Goal: Task Accomplishment & Management: Use online tool/utility

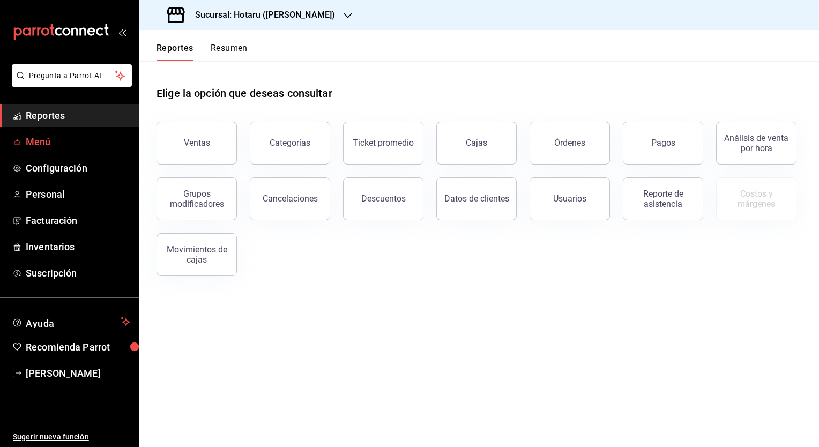
click at [21, 138] on link "Menú" at bounding box center [69, 141] width 139 height 23
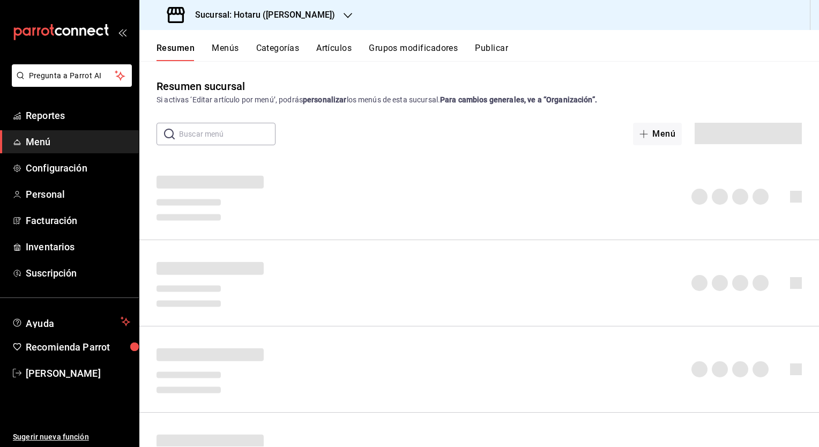
click at [335, 46] on button "Artículos" at bounding box center [333, 52] width 35 height 18
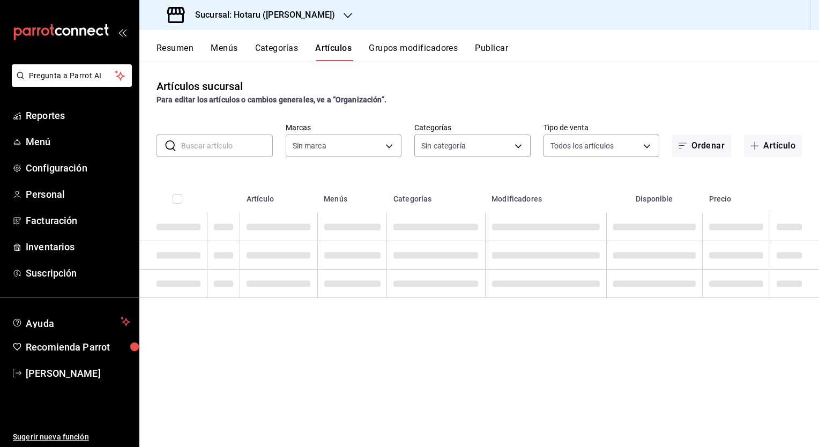
type input "c6f689f8-63fd-49a8-a607-35aea03ac6a9,619c758d-7c36-49c6-a756-e52d453908cb"
click at [203, 143] on input "text" at bounding box center [227, 145] width 92 height 21
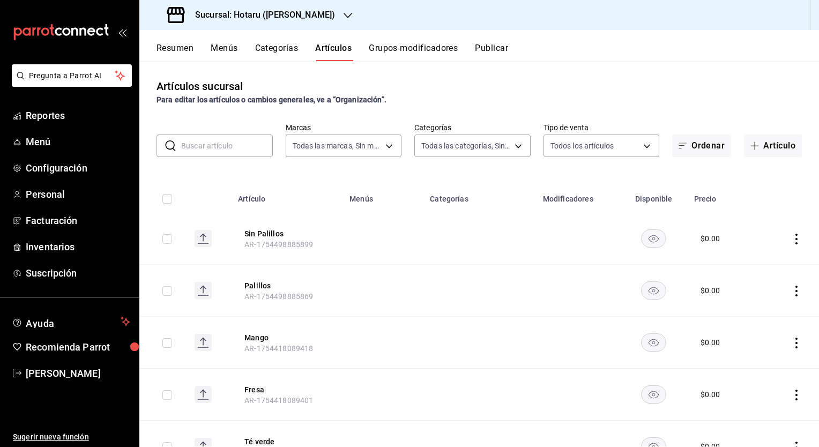
type input "m"
type input "c0b78d51-7925-43e8-b699-c52fb7c6d080,04492c64-33ac-4fe7-8ecc-c444235d9710,37f0f…"
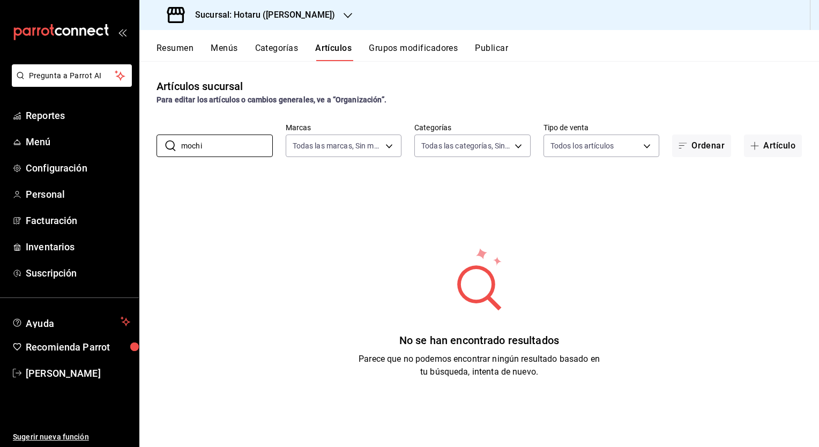
type input "mochi"
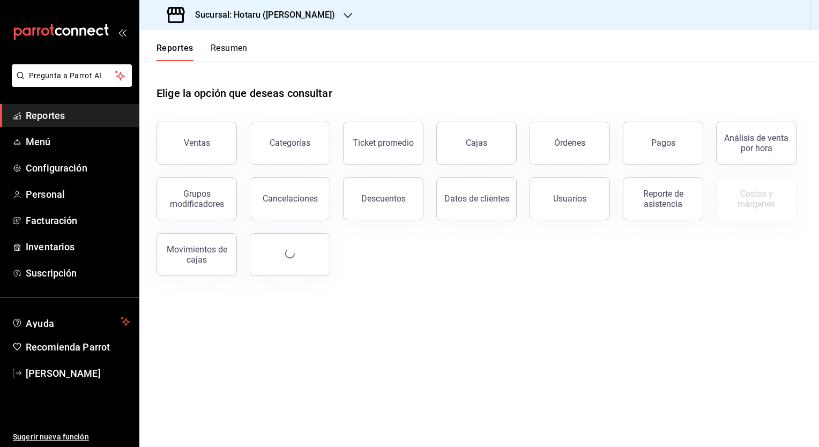
click at [250, 12] on h3 "Sucursal: Hotaru ([PERSON_NAME])" at bounding box center [261, 15] width 149 height 13
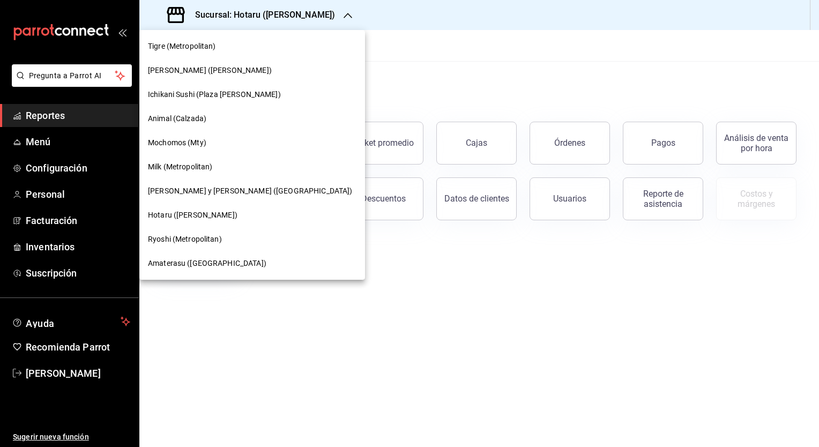
click at [177, 264] on span "Amaterasu ([GEOGRAPHIC_DATA])" at bounding box center [207, 263] width 119 height 11
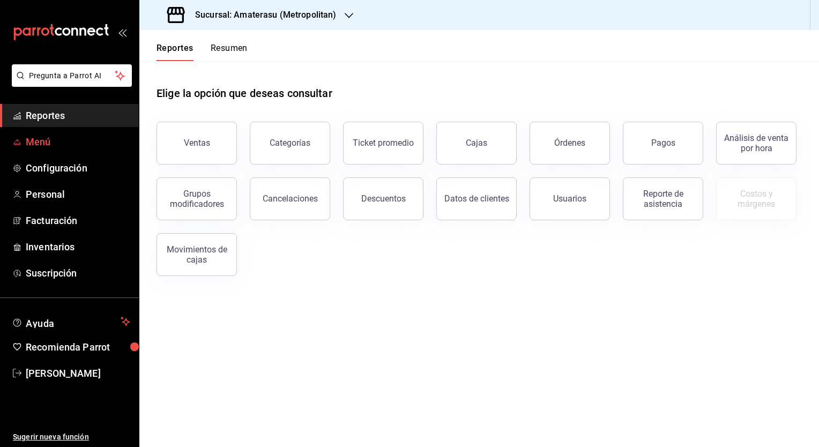
click at [41, 143] on span "Menú" at bounding box center [78, 142] width 105 height 14
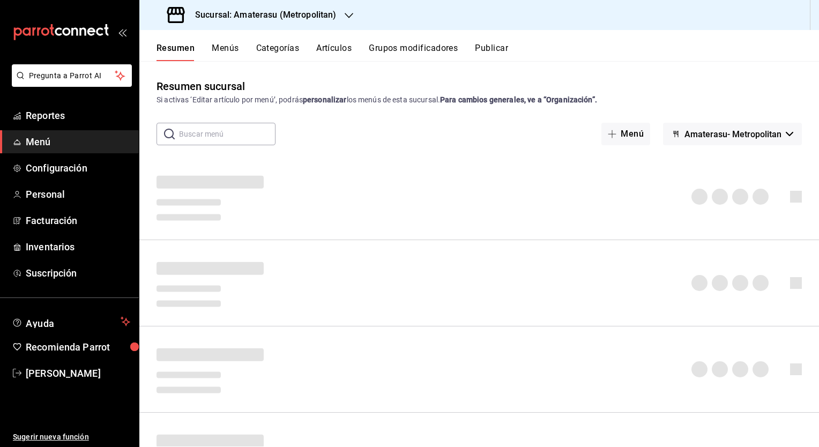
click at [327, 46] on button "Artículos" at bounding box center [333, 52] width 35 height 18
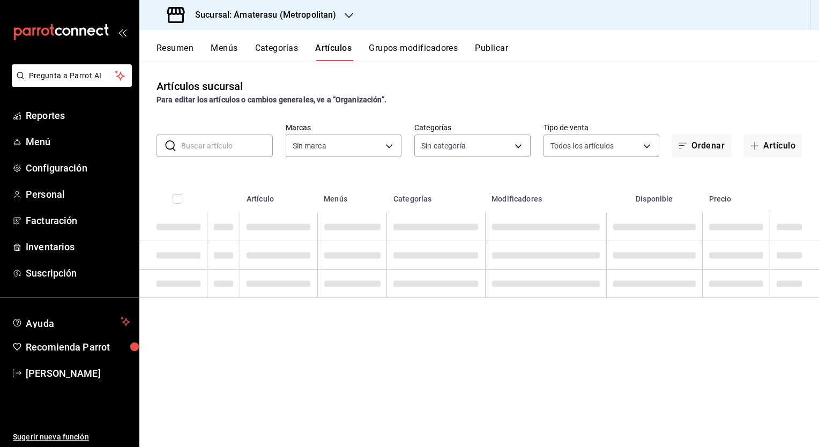
click at [220, 144] on input "text" at bounding box center [227, 145] width 92 height 21
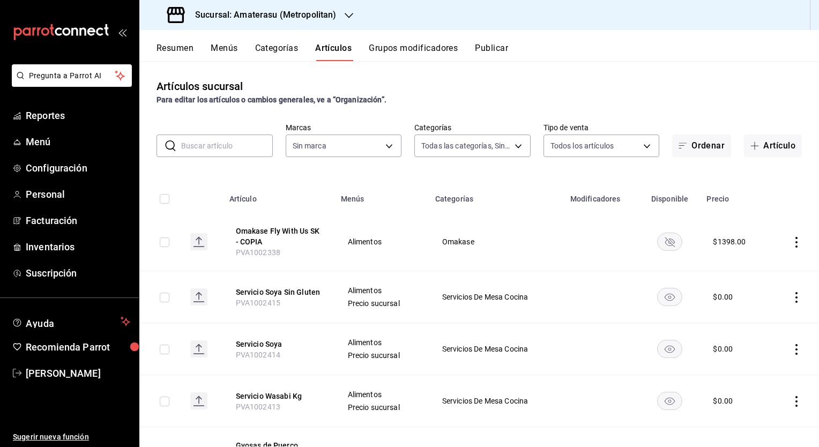
type input "087d9878-8a04-48ff-ab24-0b3ef0fdf69f,f9a59ea1-282a-4f27-8dee-44d2a5bc8fe2,3473a…"
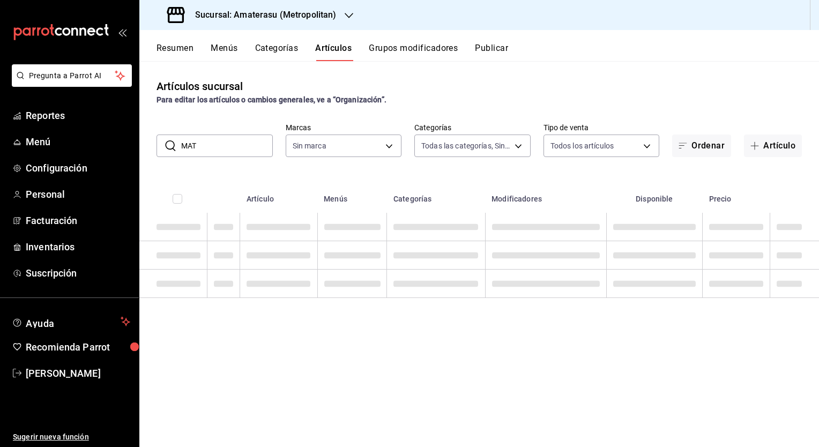
type input "MATH"
type input "e4cd7fcb-d45b-43ae-a99f-ad4ccfcd9032,f3afaab8-8c3d-4e49-a299-af9bdf6027b2"
type input "MAT"
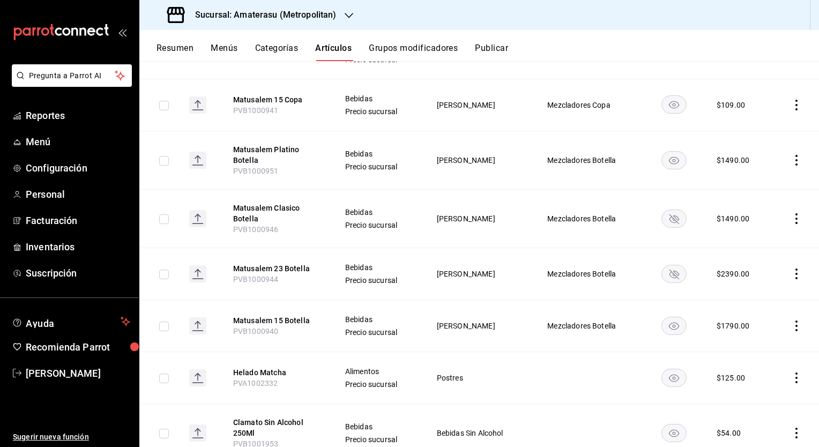
scroll to position [1205, 0]
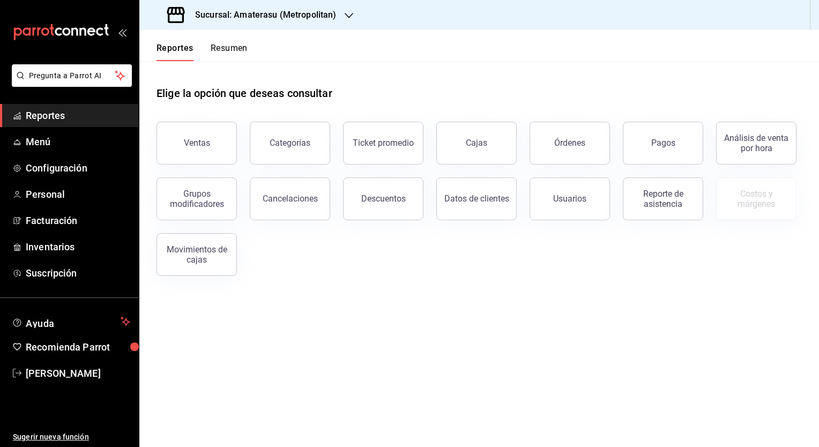
click at [260, 18] on h3 "Sucursal: Amaterasu (Metropolitan)" at bounding box center [262, 15] width 150 height 13
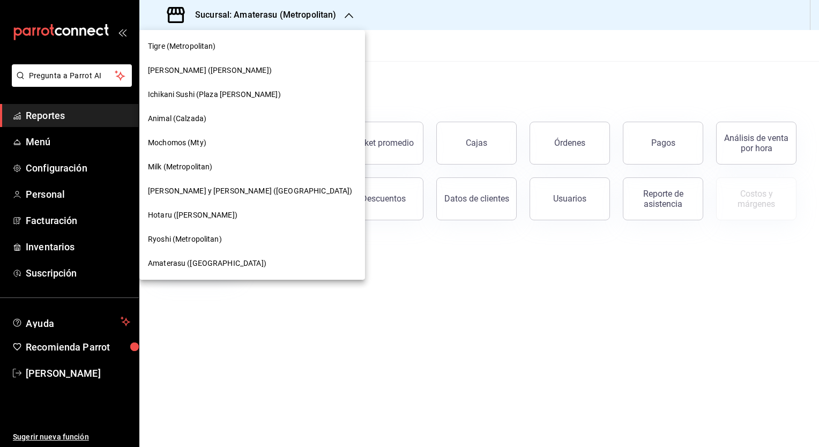
click at [168, 66] on span "[PERSON_NAME] ([PERSON_NAME])" at bounding box center [210, 70] width 124 height 11
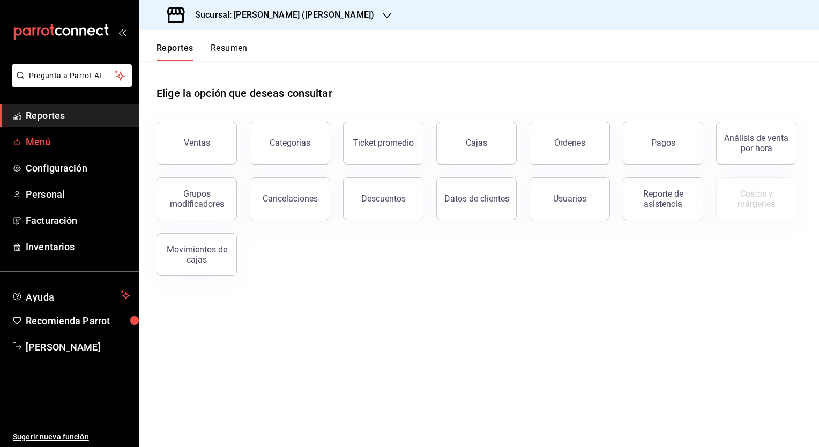
click at [41, 145] on span "Menú" at bounding box center [78, 142] width 105 height 14
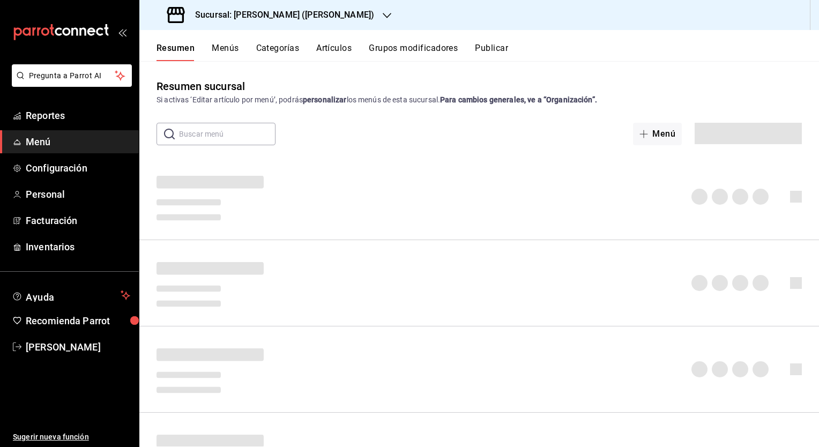
click at [330, 49] on button "Artículos" at bounding box center [333, 52] width 35 height 18
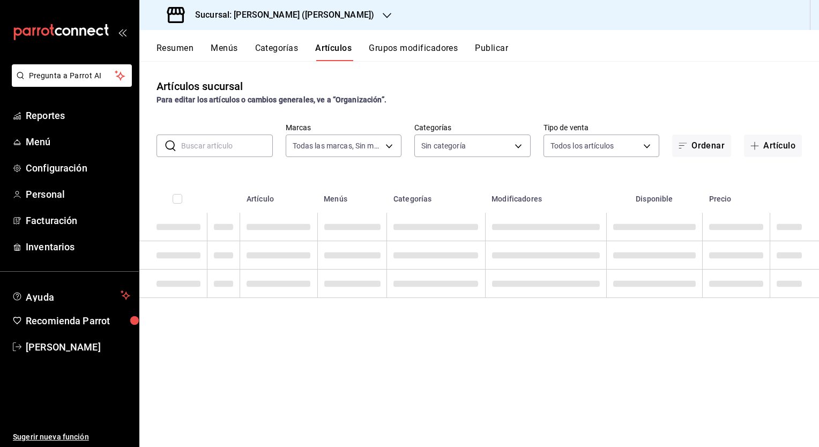
type input "3e284276-a834-4a39-bc59-2edda2d06158"
type input "e5de3780-5891-49d8-b52e-a6d96adcc32a,ebac39bf-3874-4741-b4e1-8d37352f299c,7fbd4…"
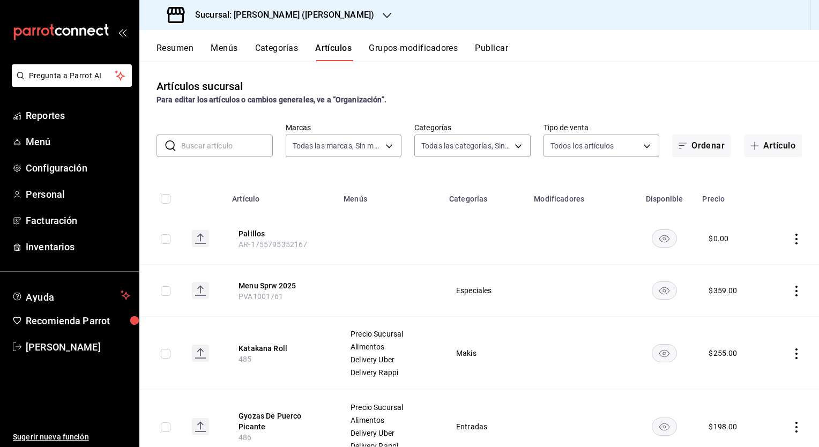
click at [221, 146] on input "text" at bounding box center [227, 145] width 92 height 21
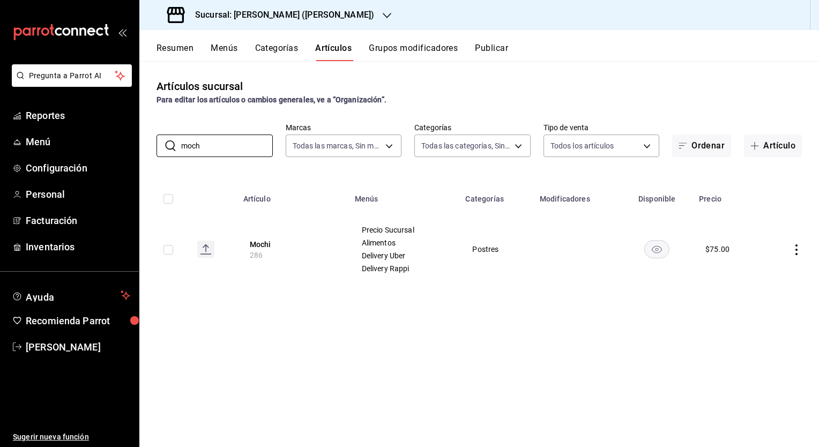
type input "moch"
